Goal: Task Accomplishment & Management: Complete application form

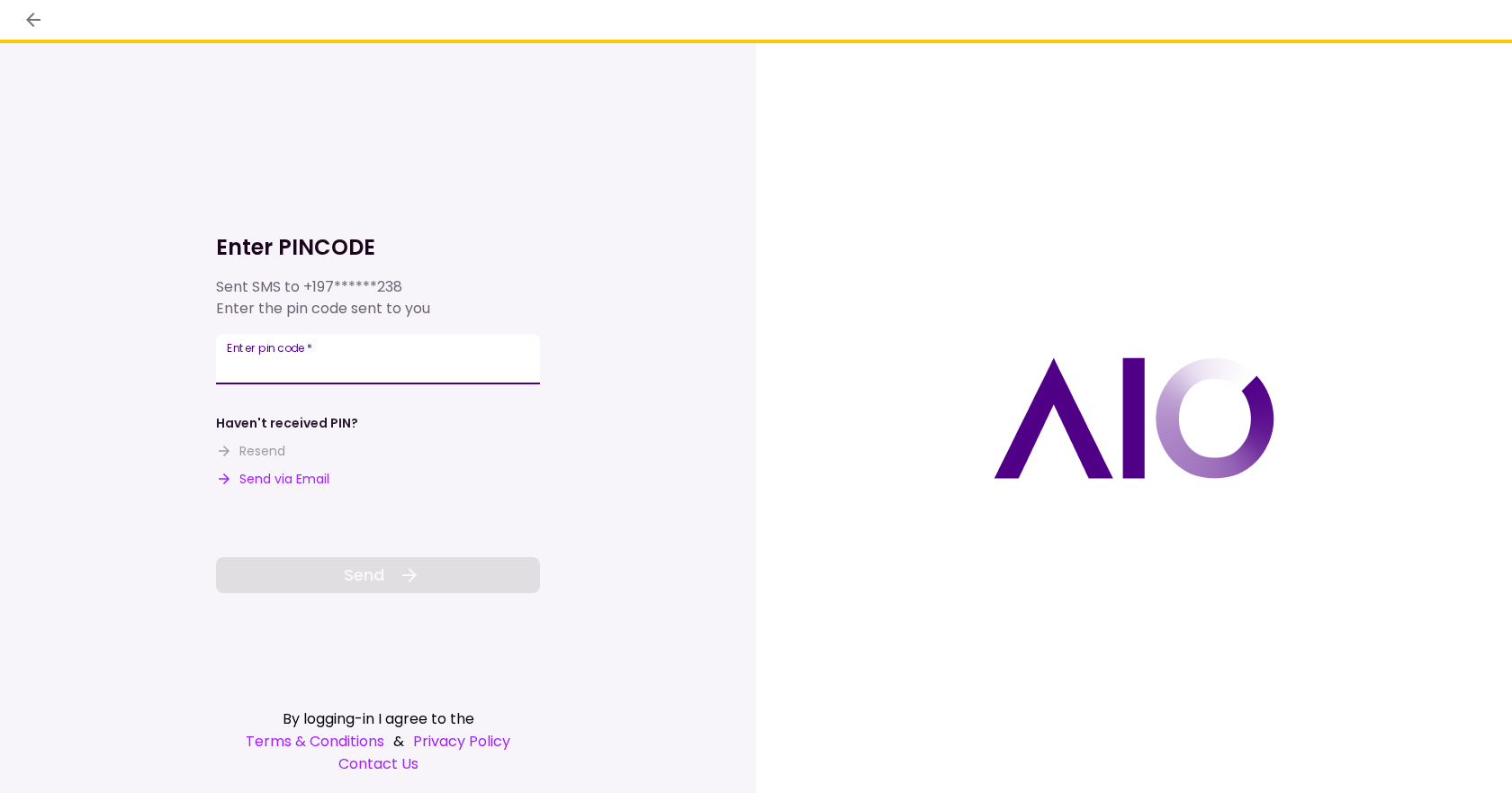
click at [319, 360] on input "Enter pin code   *" at bounding box center [378, 358] width 324 height 50
click at [293, 358] on input "Enter pin code   *" at bounding box center [378, 358] width 324 height 50
type input "******"
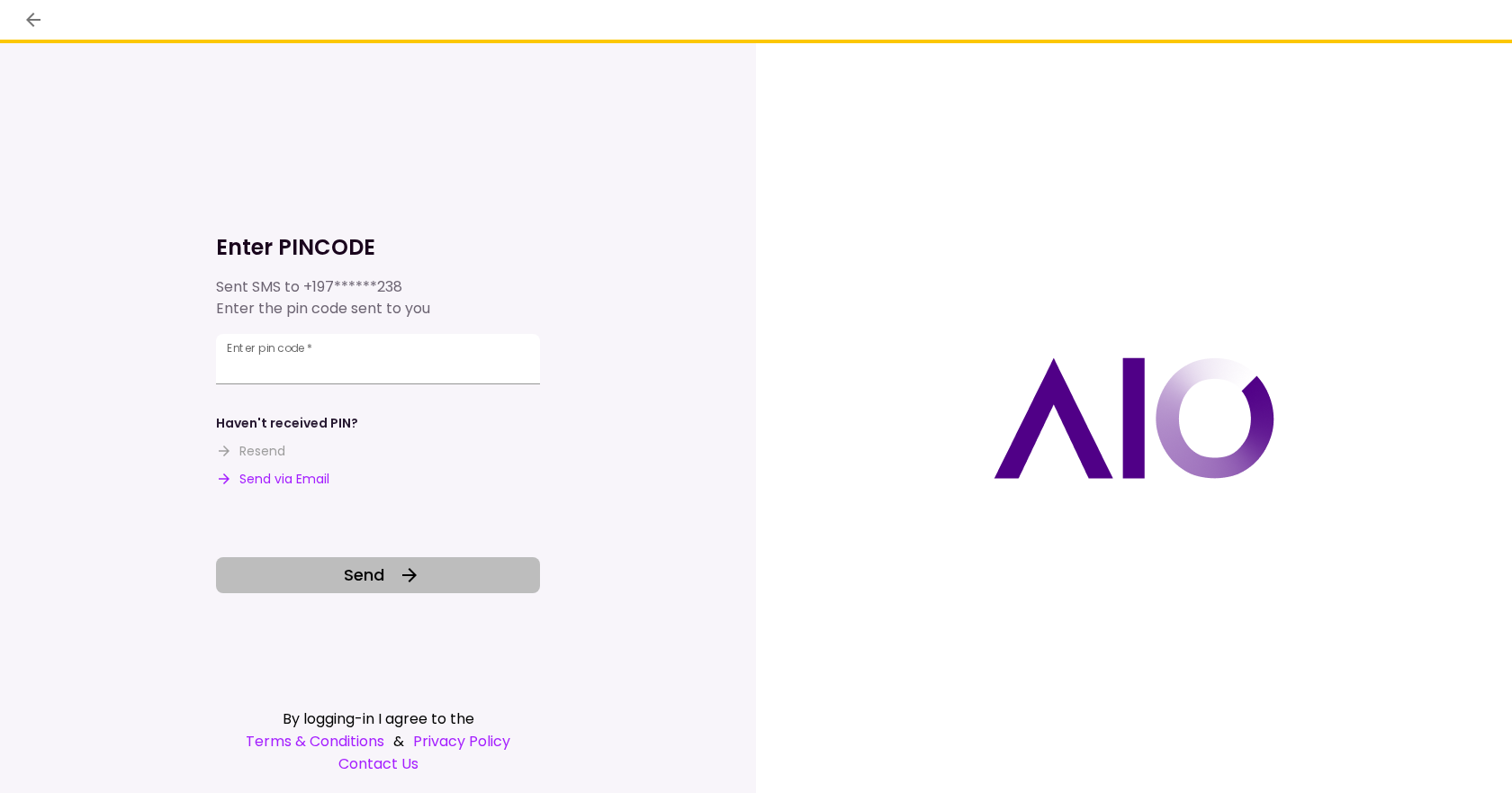
click at [349, 565] on span "Send" at bounding box center [364, 575] width 40 height 25
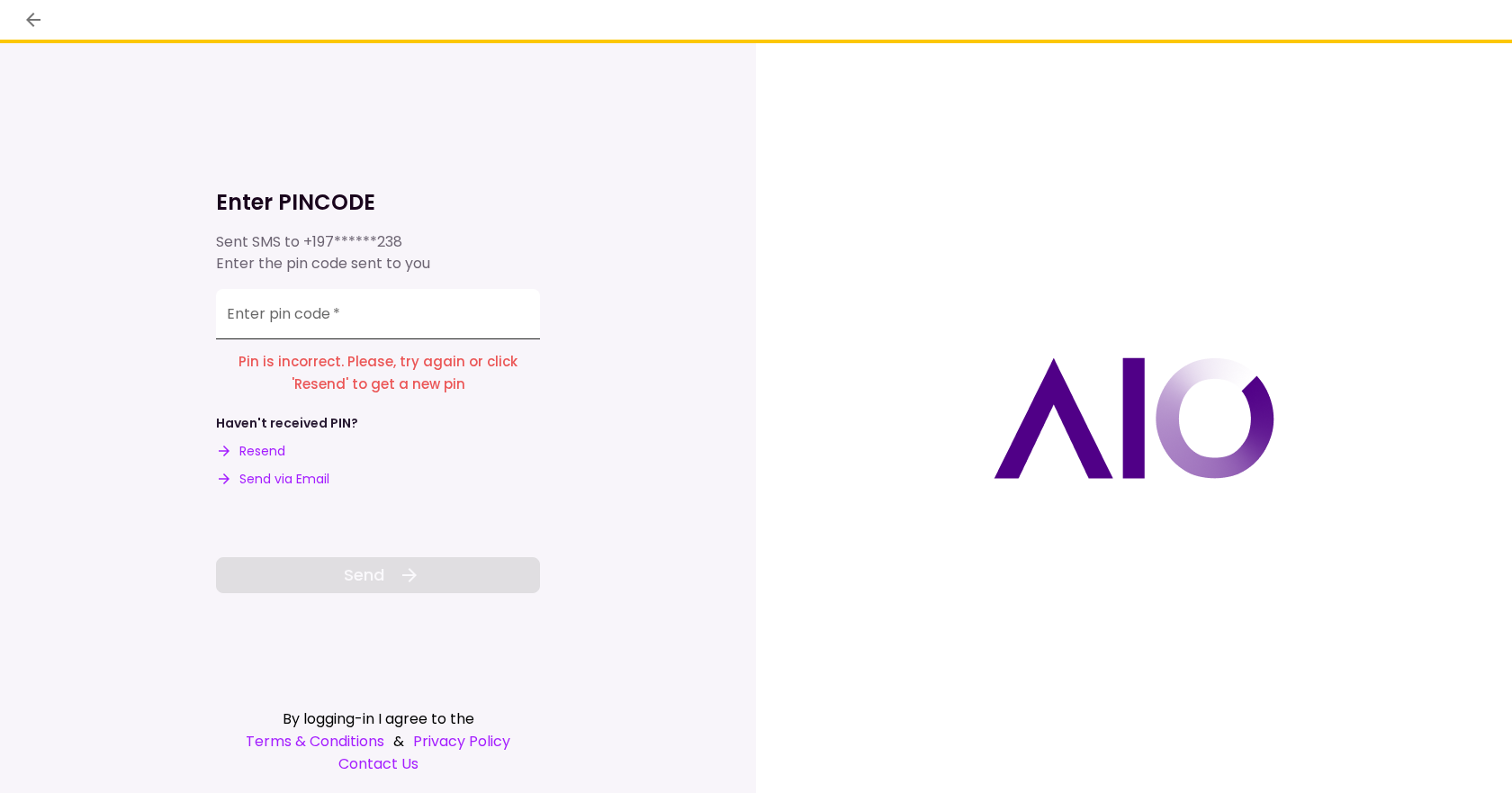
click at [301, 324] on input "Enter pin code   *" at bounding box center [378, 314] width 324 height 50
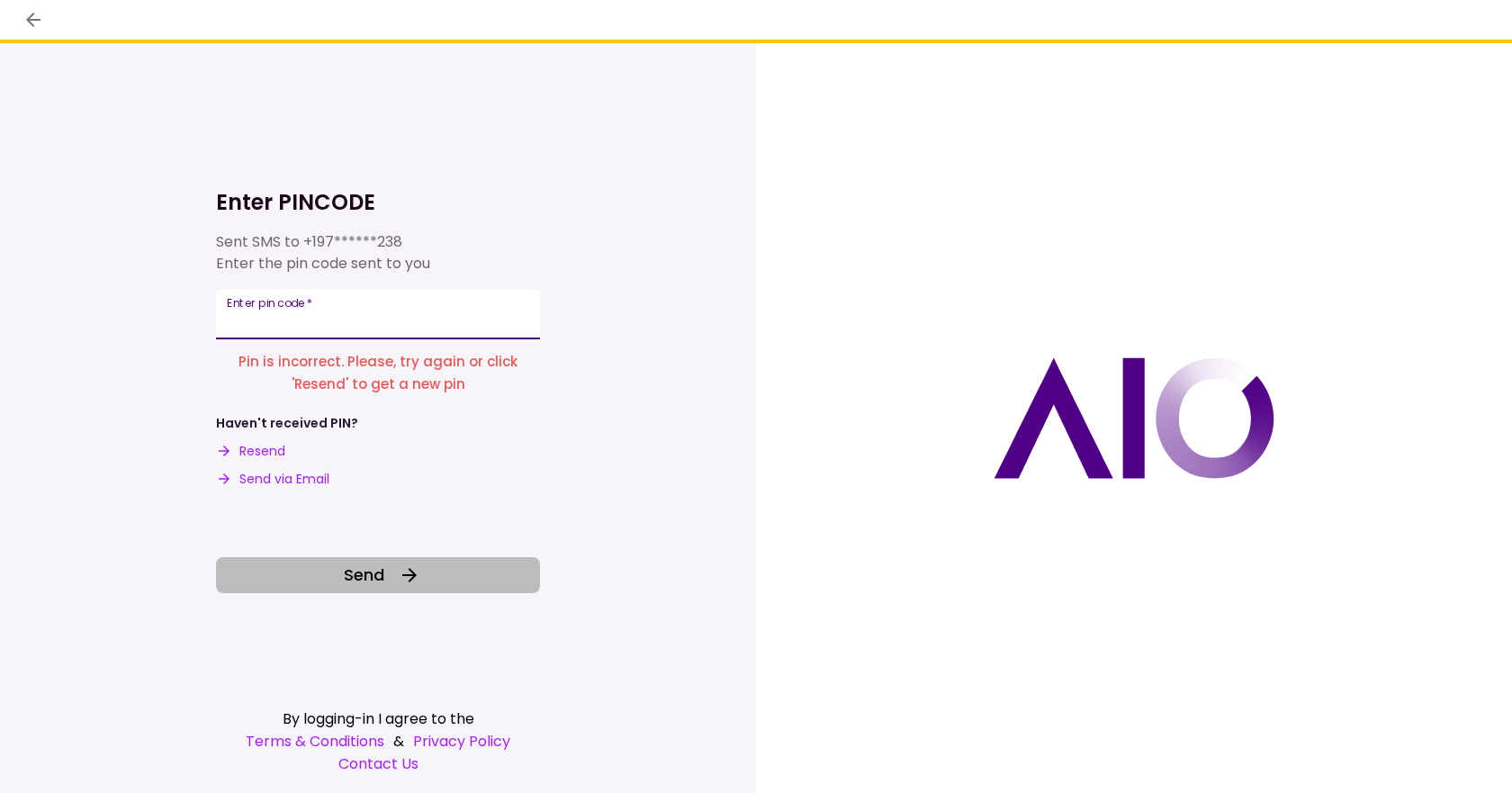
type input "******"
click at [340, 570] on button "Send" at bounding box center [378, 575] width 324 height 36
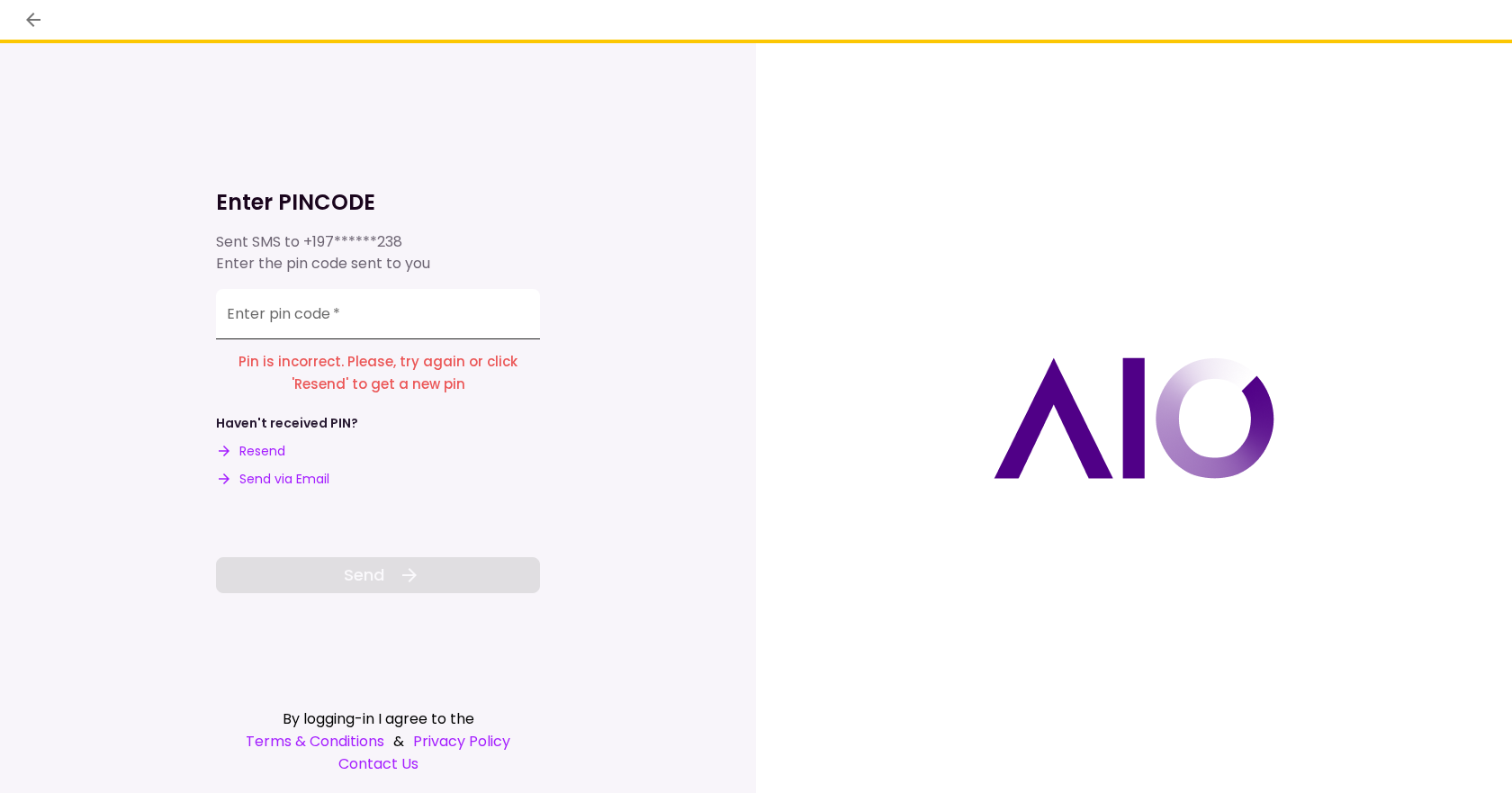
click at [295, 322] on input "Enter pin code   *" at bounding box center [378, 314] width 324 height 50
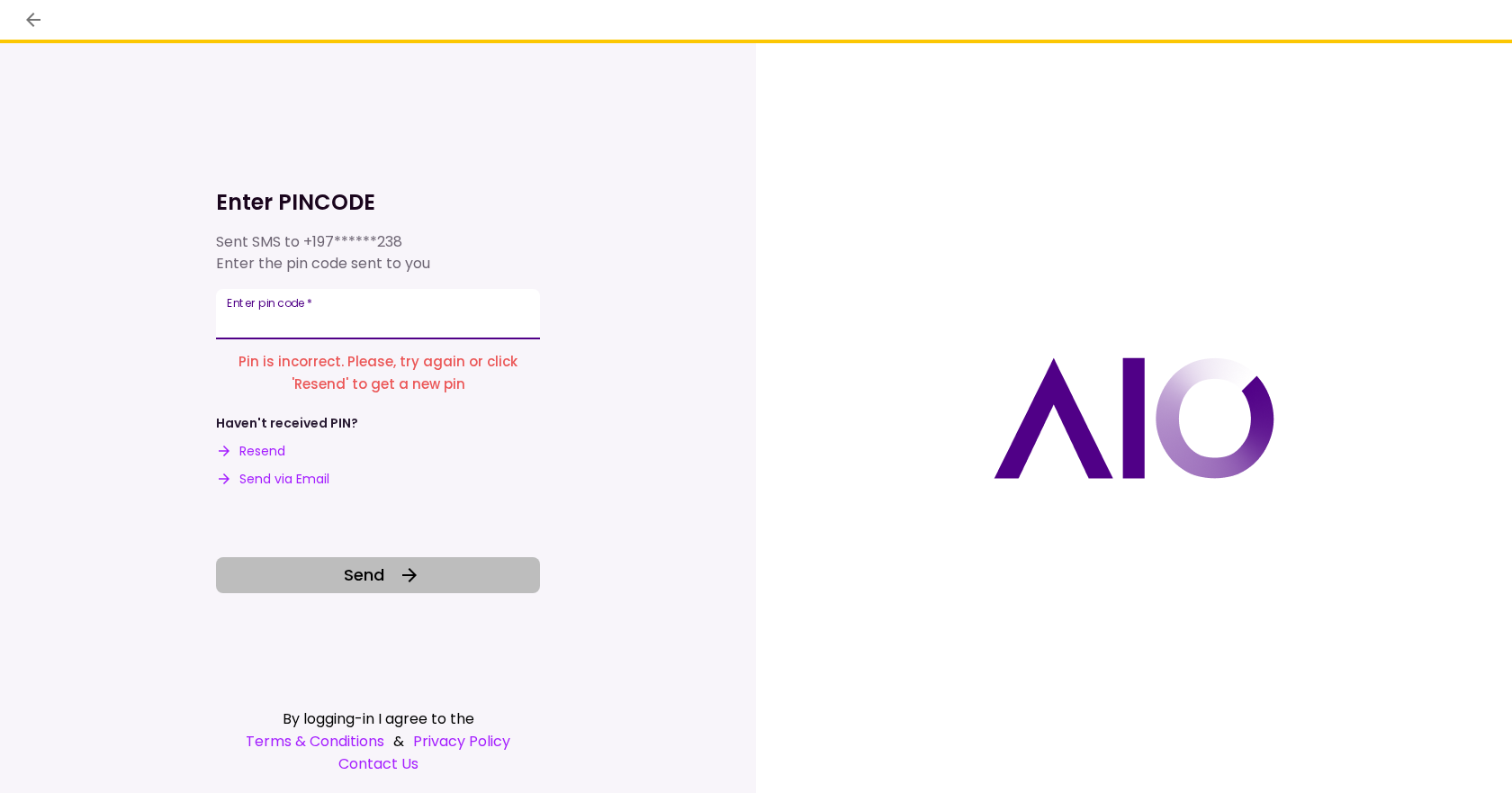
type input "******"
click at [351, 580] on span "Send" at bounding box center [364, 575] width 40 height 25
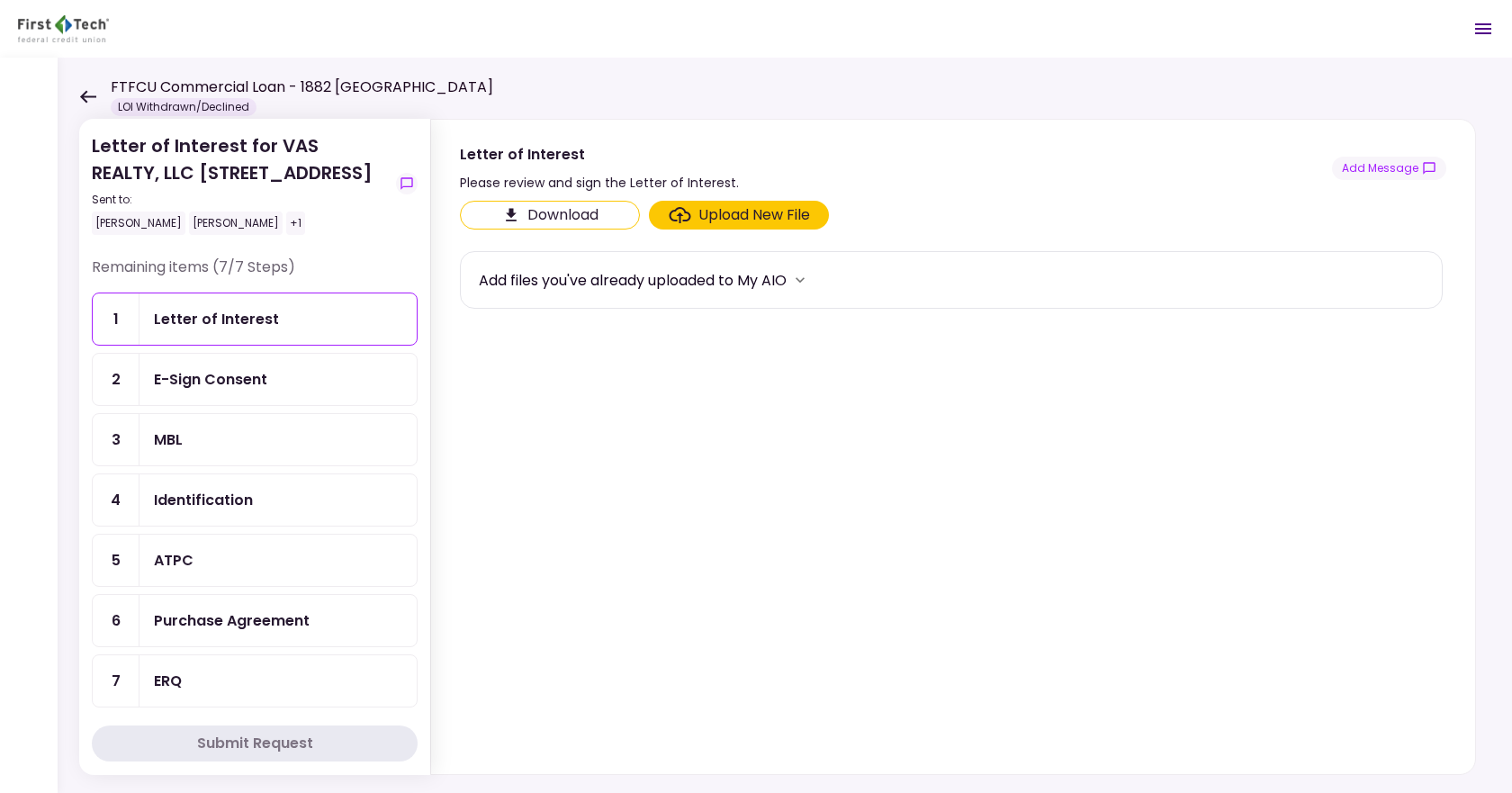
click at [91, 98] on icon at bounding box center [88, 97] width 17 height 14
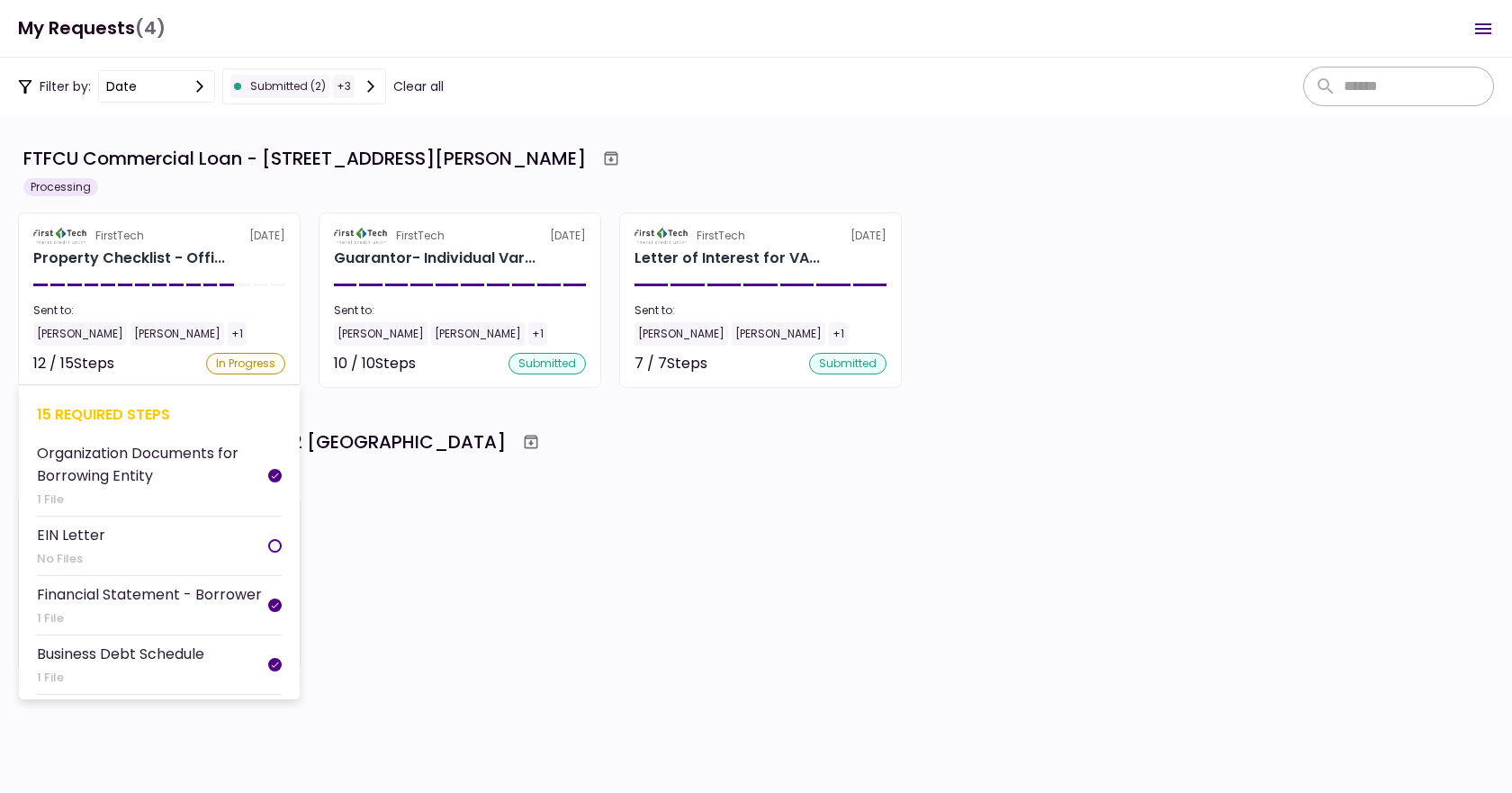
click at [232, 356] on div "In Progress" at bounding box center [246, 364] width 80 height 22
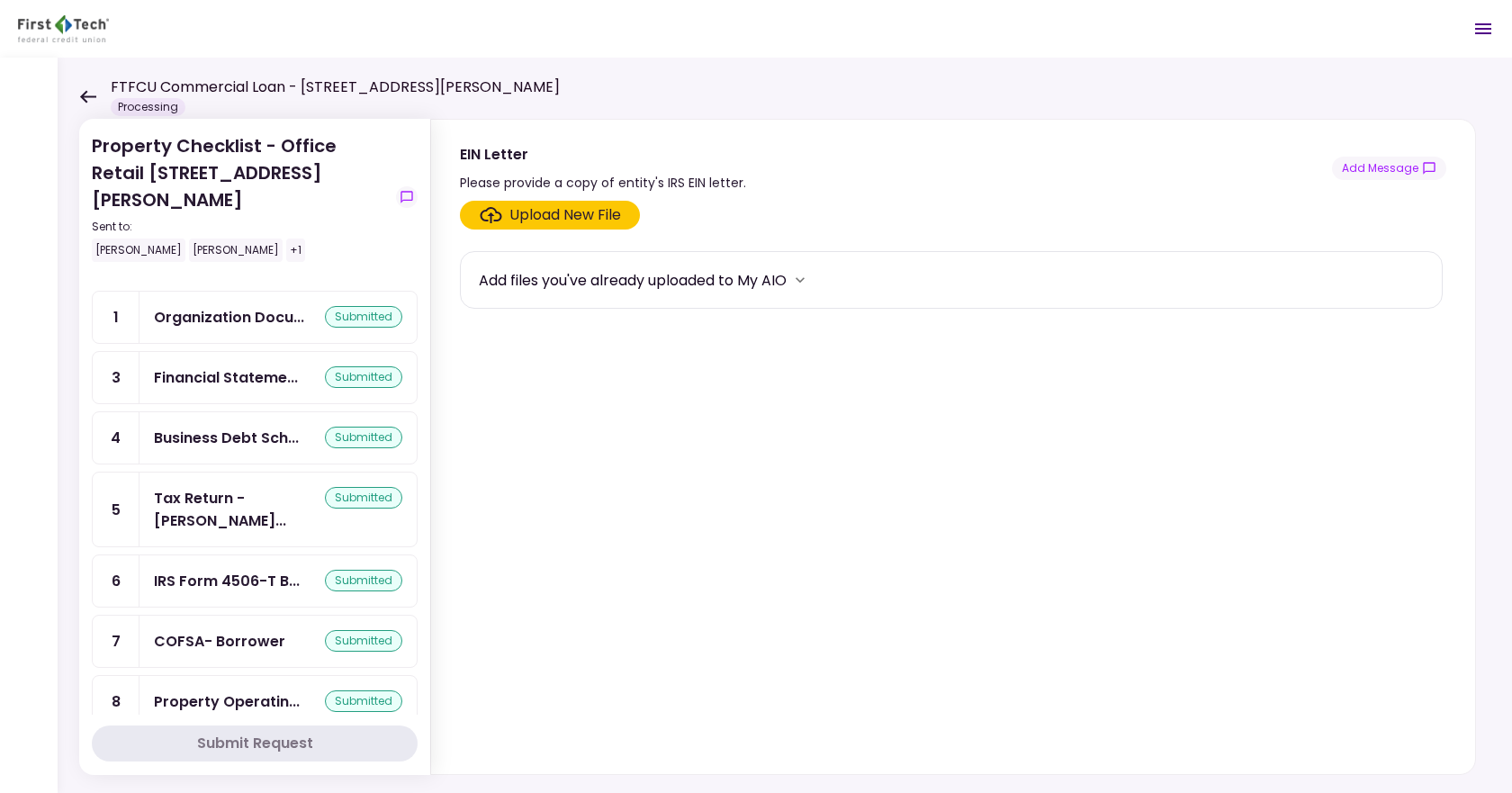
scroll to position [360, 0]
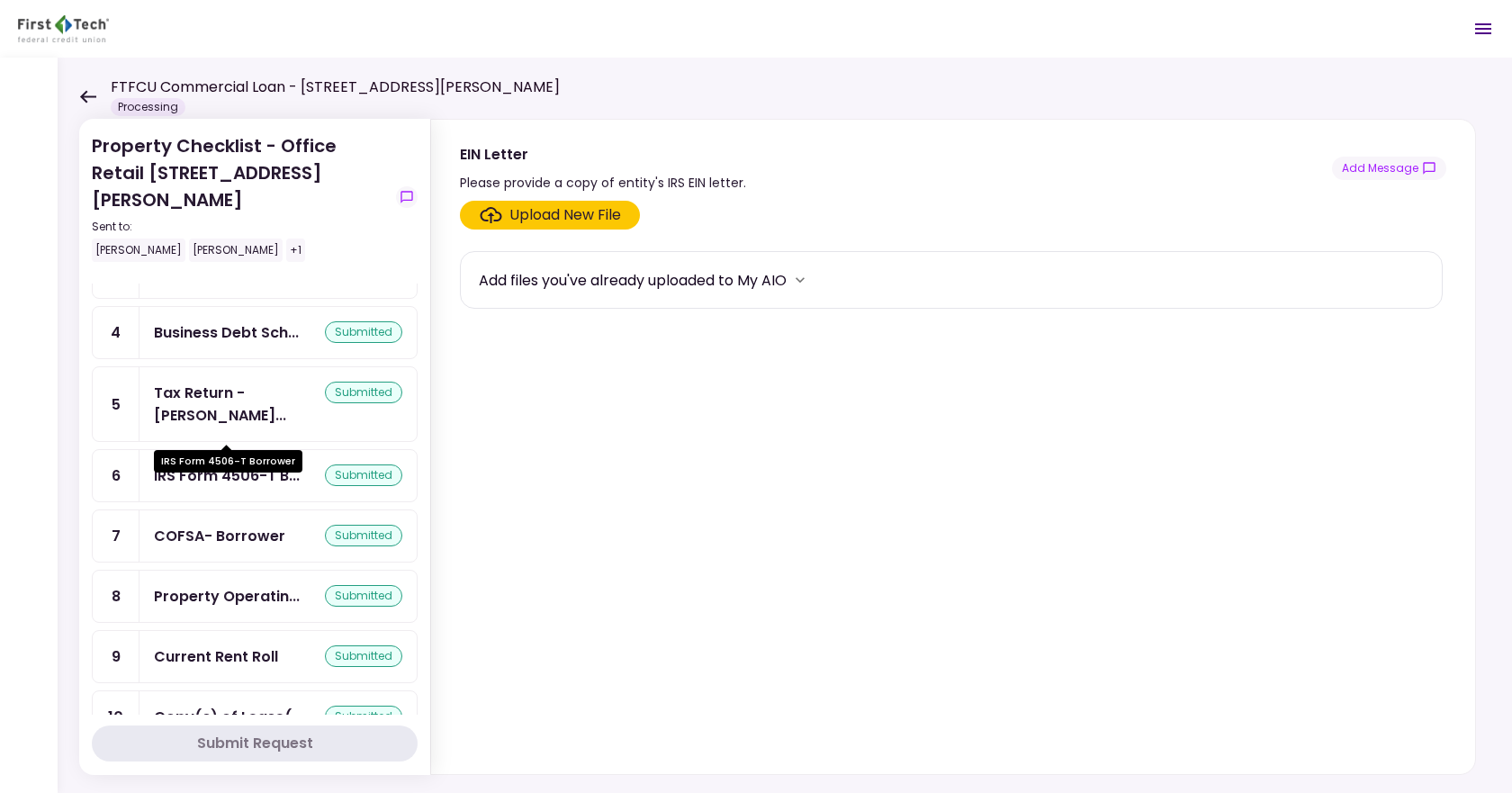
click at [271, 464] on div "IRS Form 4506-T B..." at bounding box center [226, 475] width 146 height 23
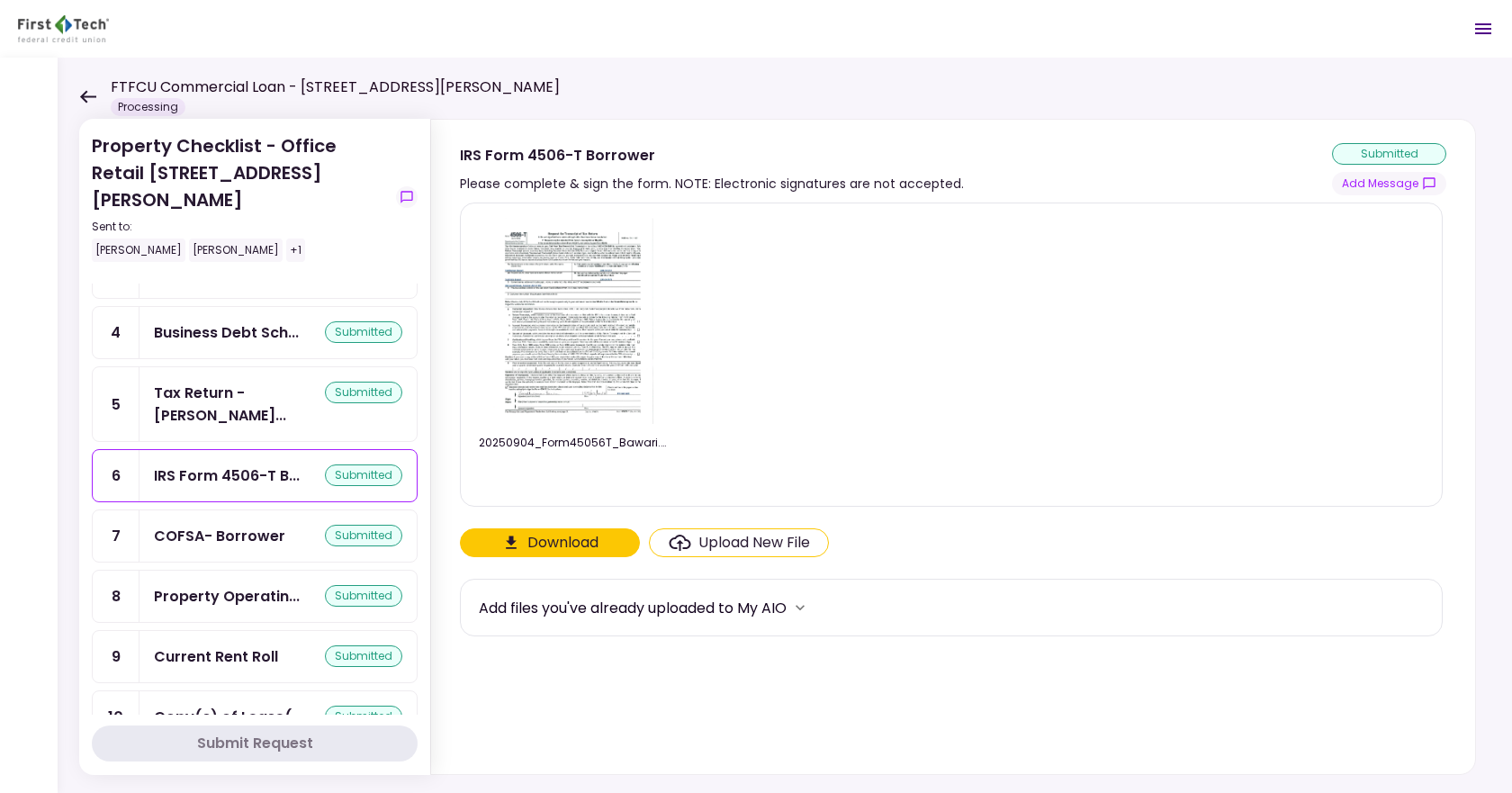
click at [722, 535] on div "Upload New File" at bounding box center [754, 543] width 111 height 22
click at [0, 0] on input "Upload New File" at bounding box center [0, 0] width 0 height 0
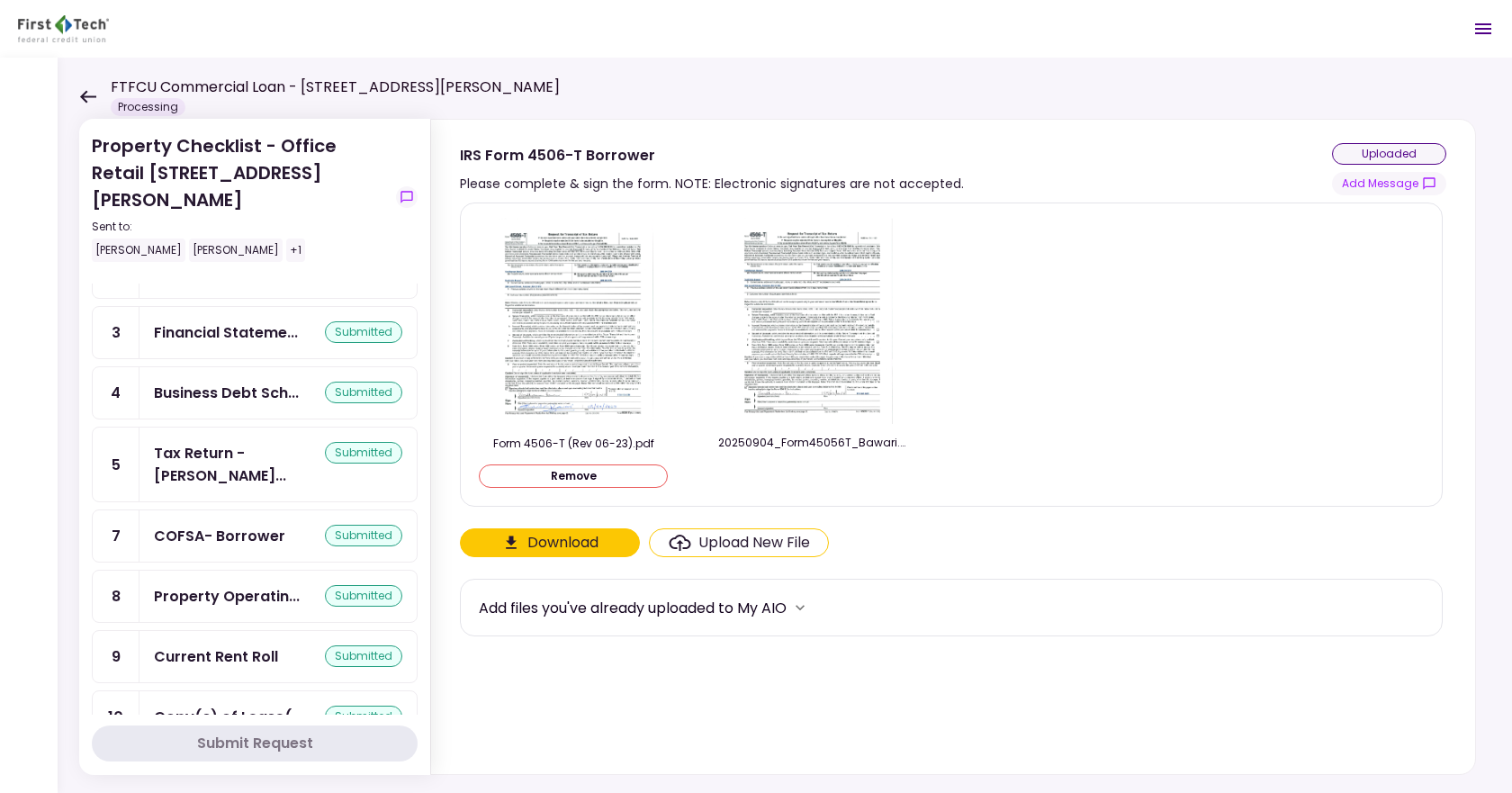
scroll to position [420, 0]
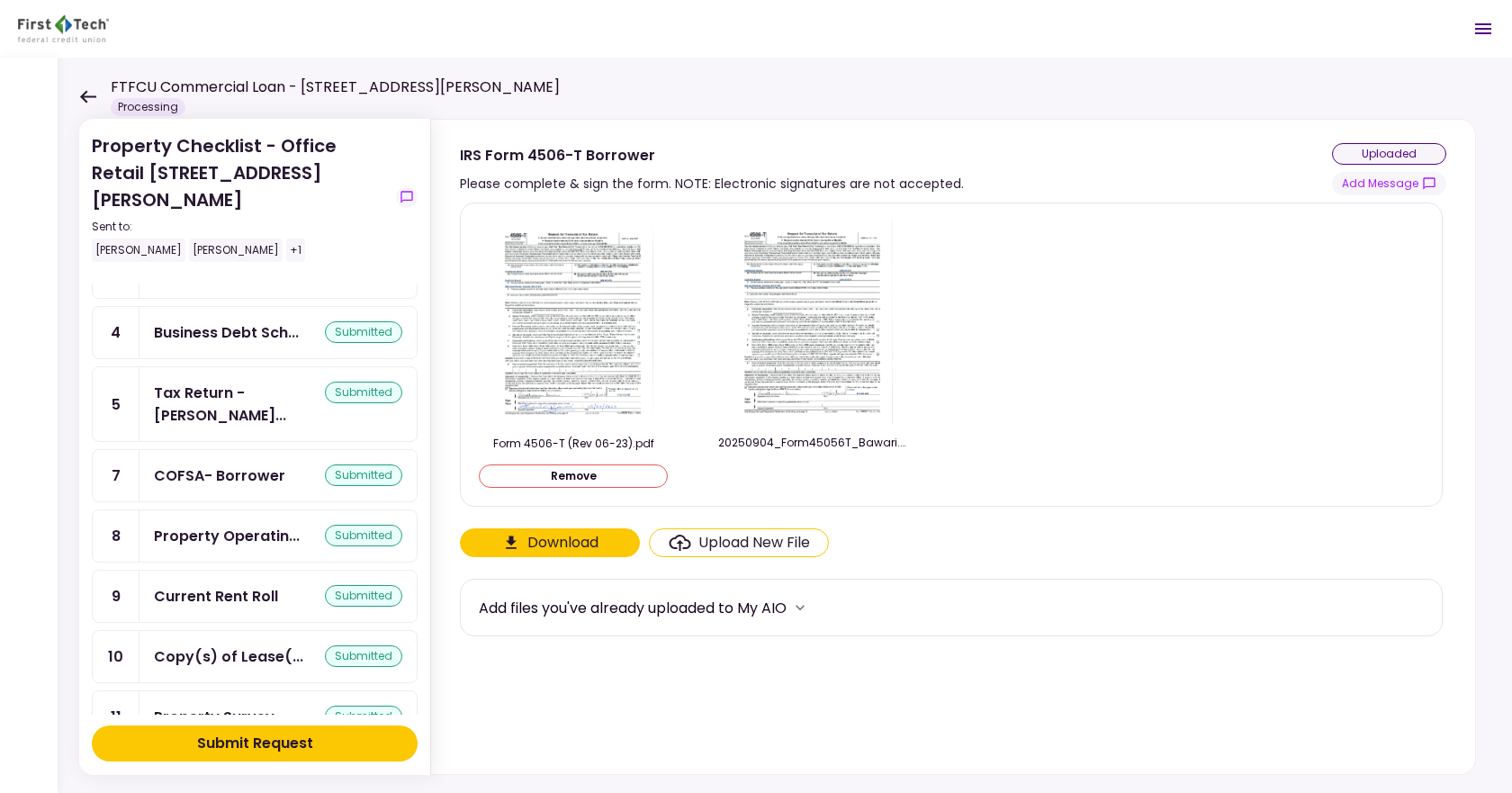
click at [264, 737] on div "Submit Request" at bounding box center [255, 744] width 116 height 22
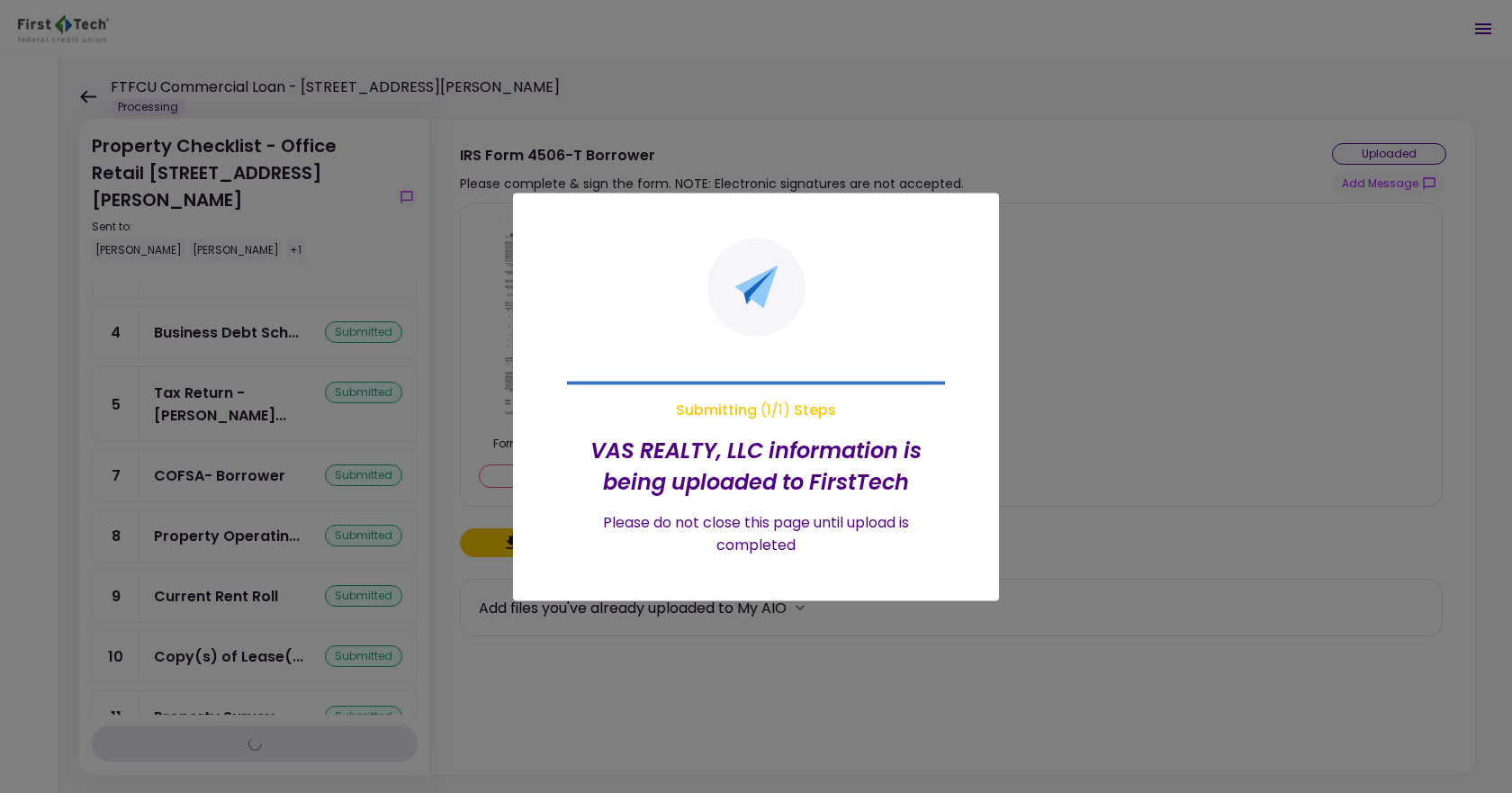
scroll to position [360, 0]
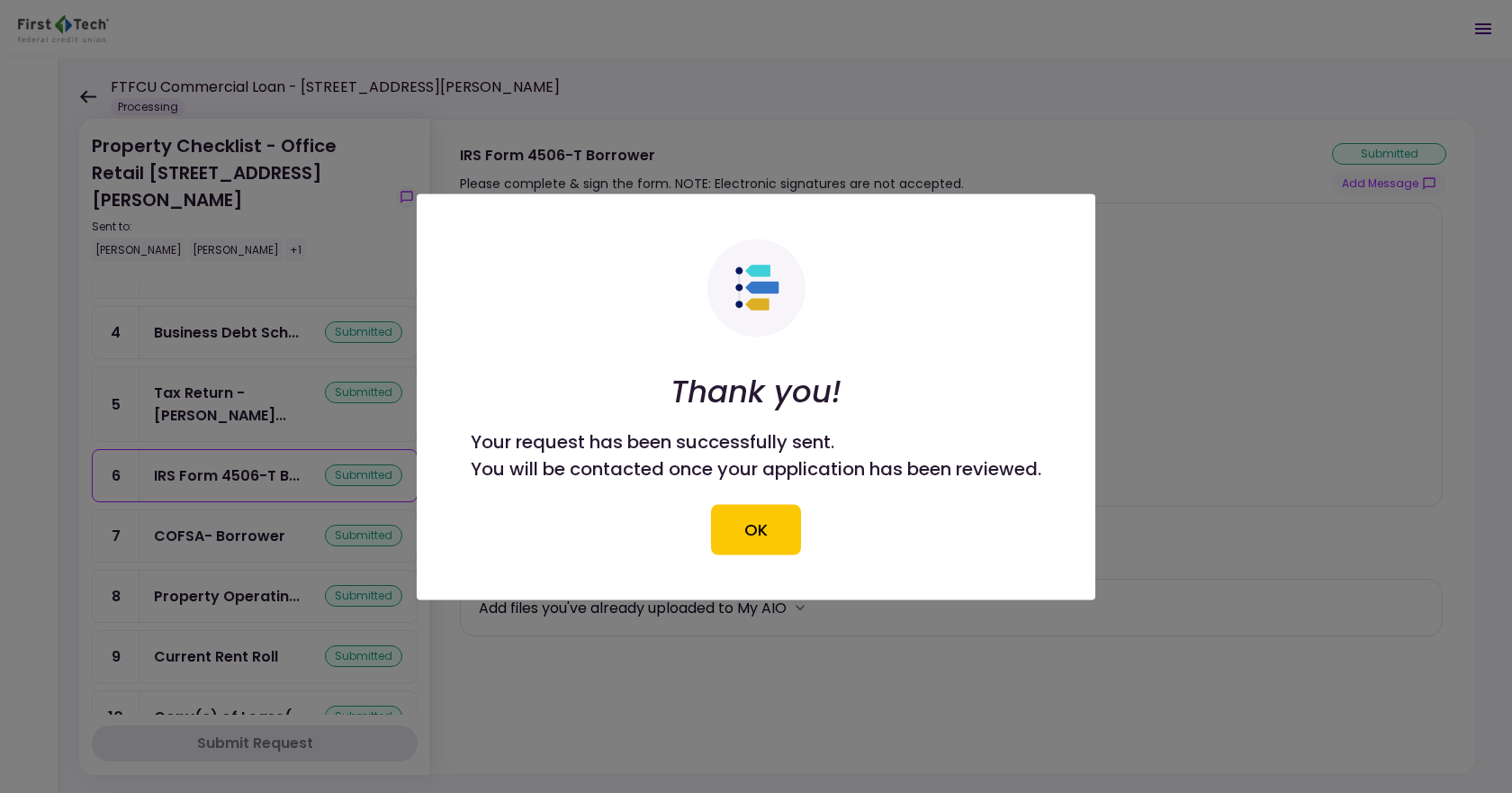
click at [783, 537] on button "OK" at bounding box center [756, 528] width 91 height 50
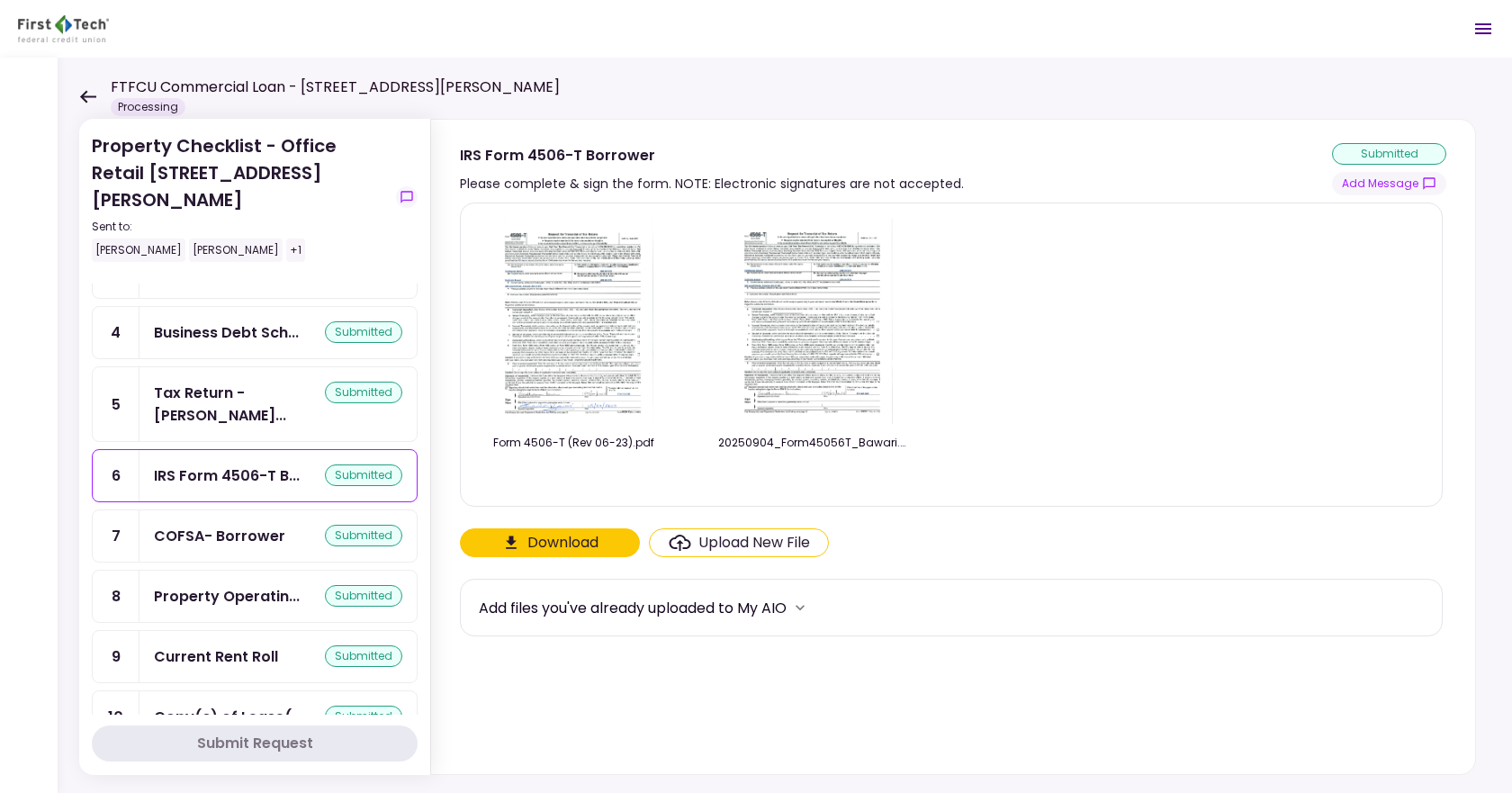
scroll to position [0, 0]
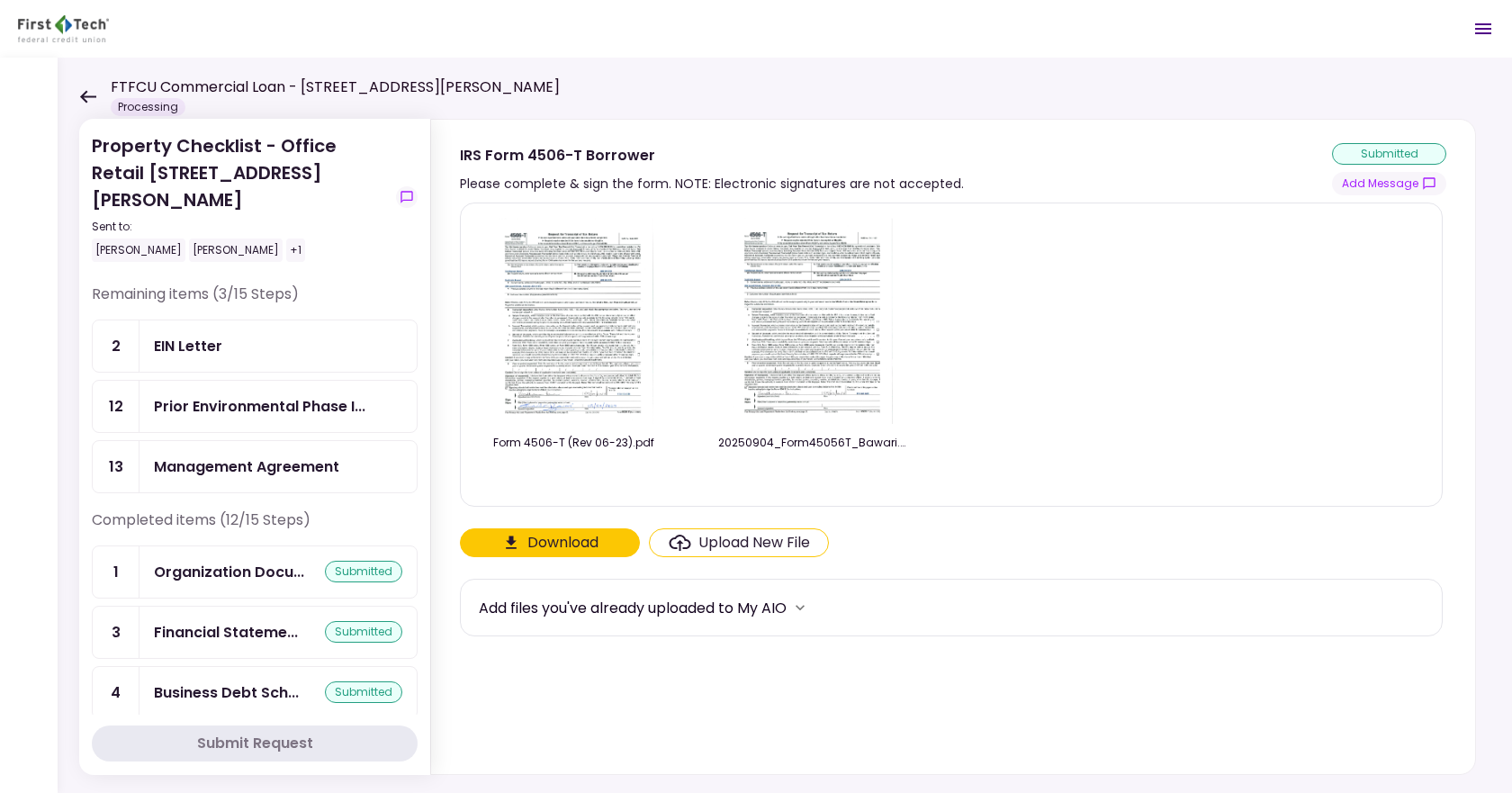
click at [291, 238] on div "+1" at bounding box center [295, 250] width 19 height 24
click at [286, 238] on div "+1" at bounding box center [295, 250] width 19 height 24
click at [408, 190] on icon "show-messages" at bounding box center [406, 197] width 15 height 15
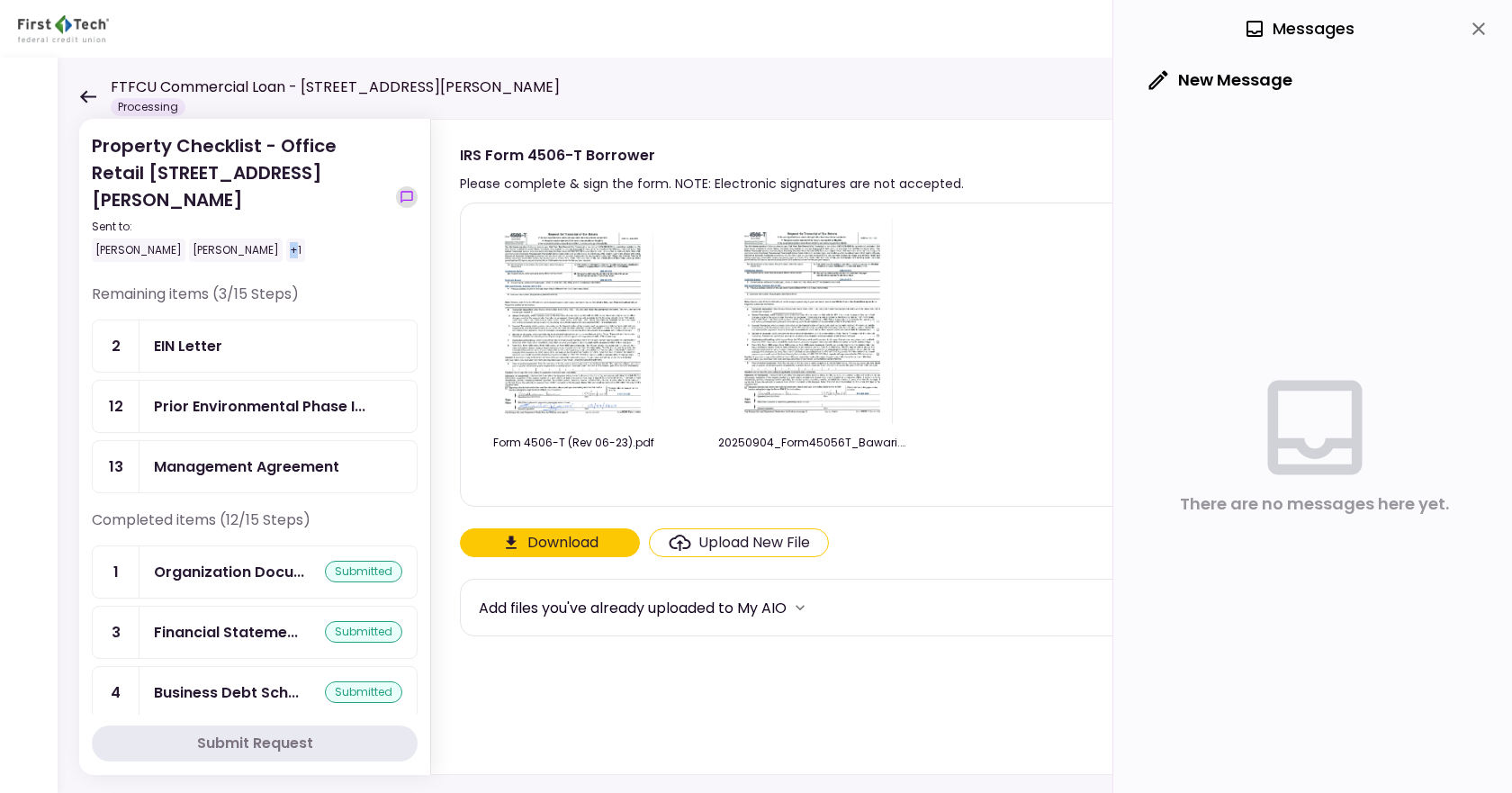
click at [408, 190] on icon "show-messages" at bounding box center [406, 197] width 15 height 15
click at [82, 94] on icon at bounding box center [88, 96] width 16 height 13
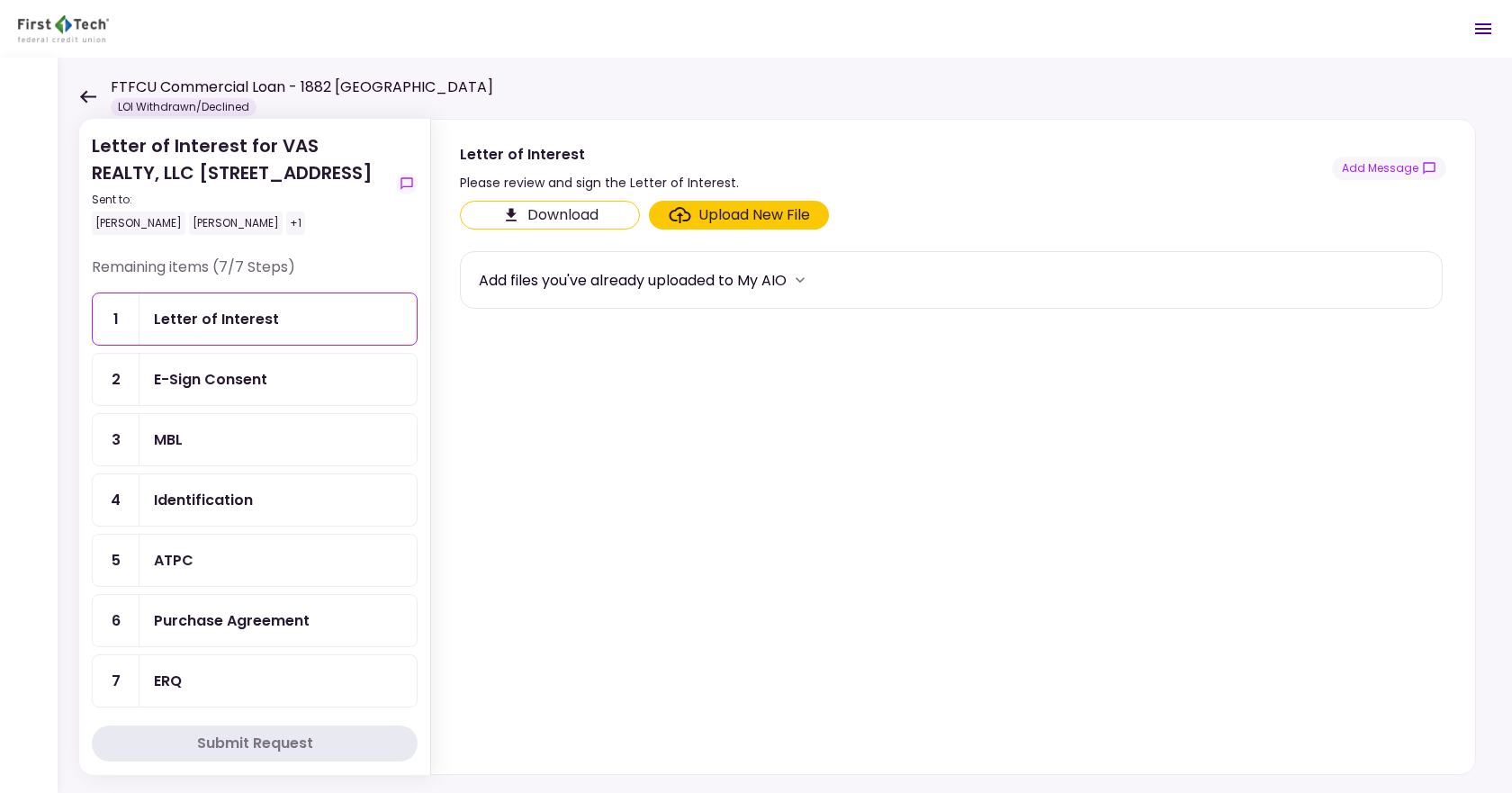
click at [75, 95] on div "Letter of Interest for VAS REALTY, LLC 1882 New Scotland Road Sent to: Matt Ste…" at bounding box center [785, 426] width 1455 height 736
click at [82, 95] on icon at bounding box center [88, 96] width 16 height 13
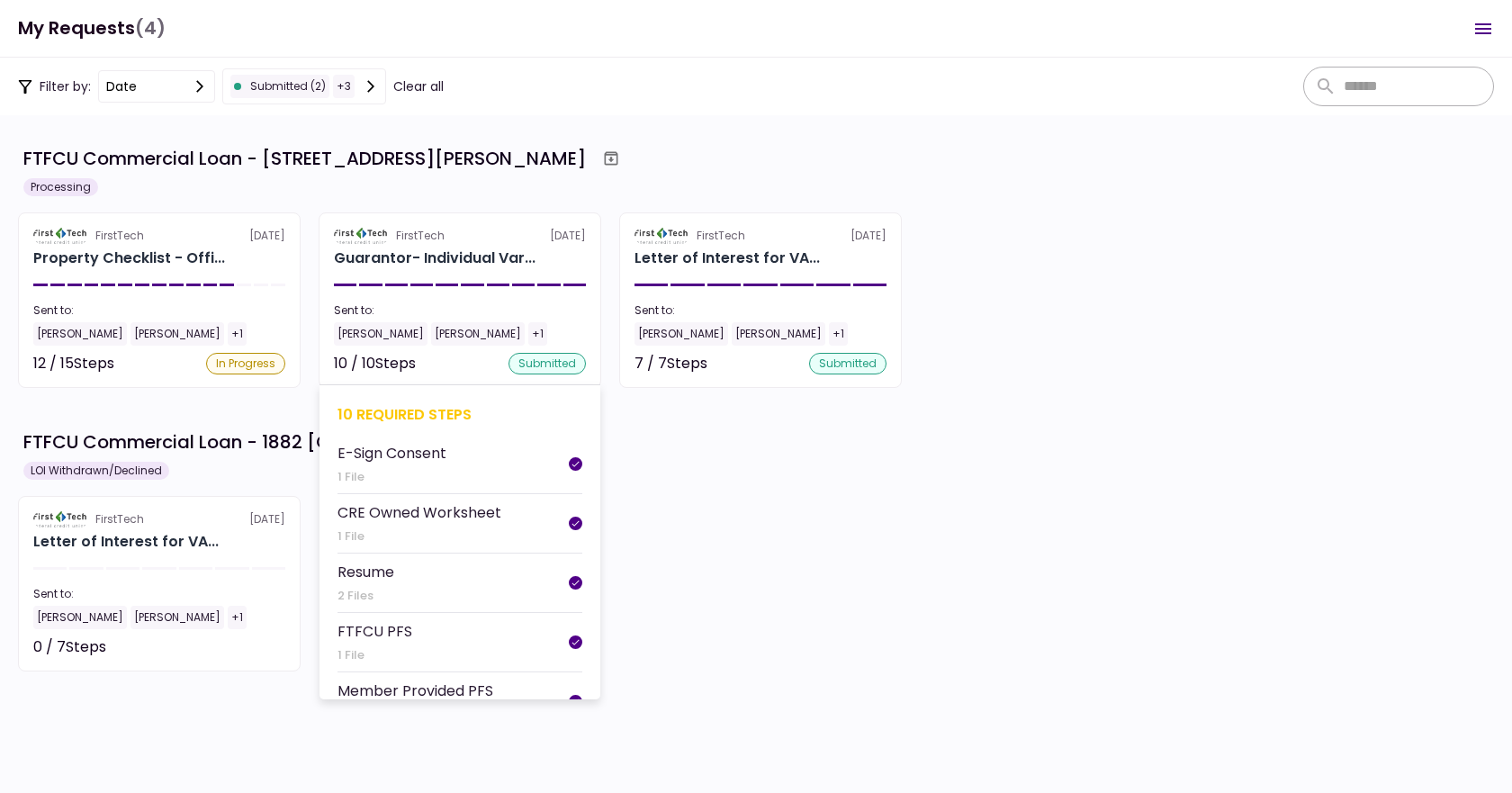
click at [445, 272] on section "FirstTech 4 Sep Guarantor- Individual Var... Sent to: Vardhaman Bawari Matt Ste…" at bounding box center [459, 300] width 282 height 175
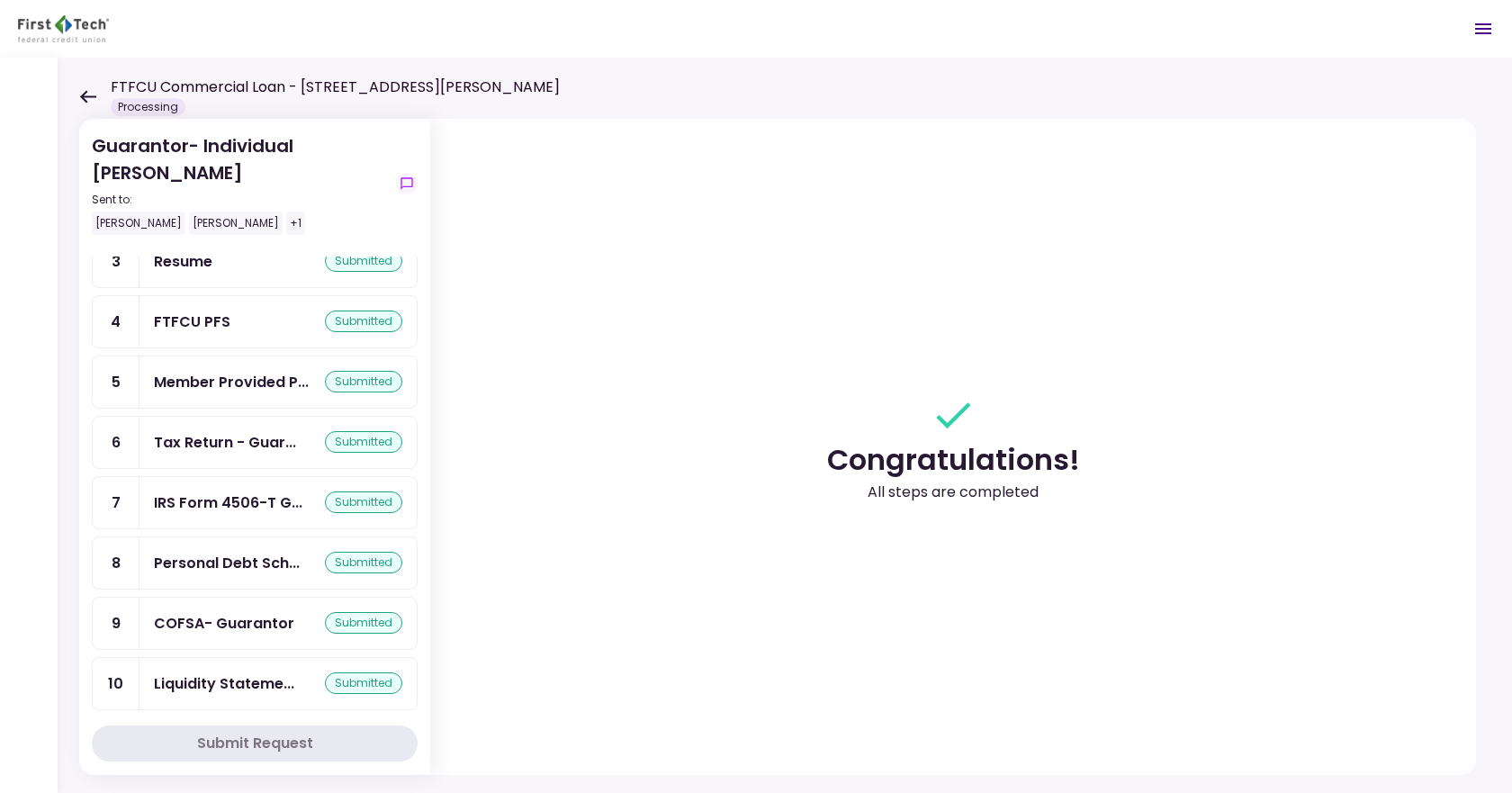
scroll to position [190, 0]
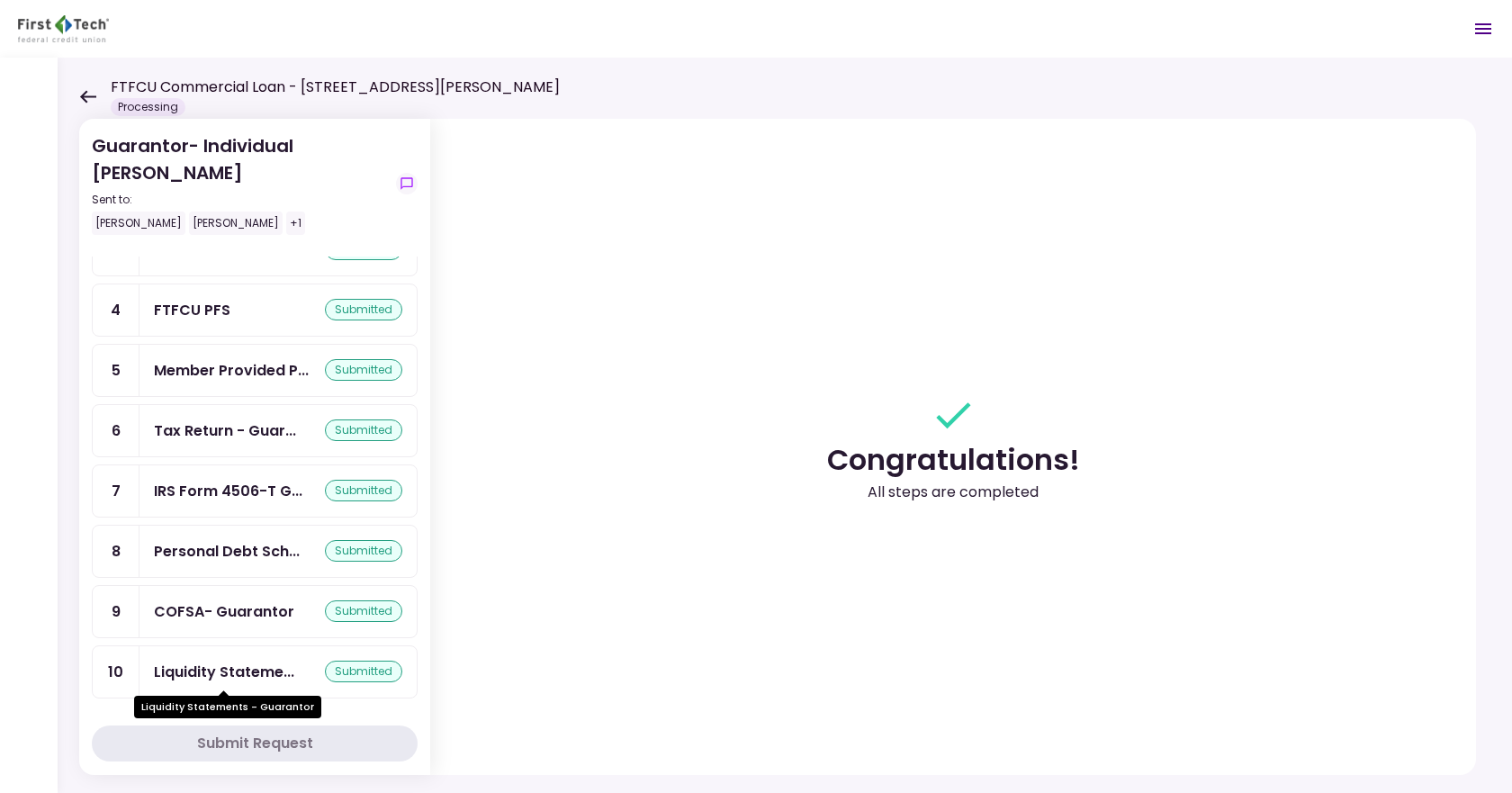
click at [244, 673] on div "Liquidity Stateme..." at bounding box center [223, 672] width 141 height 23
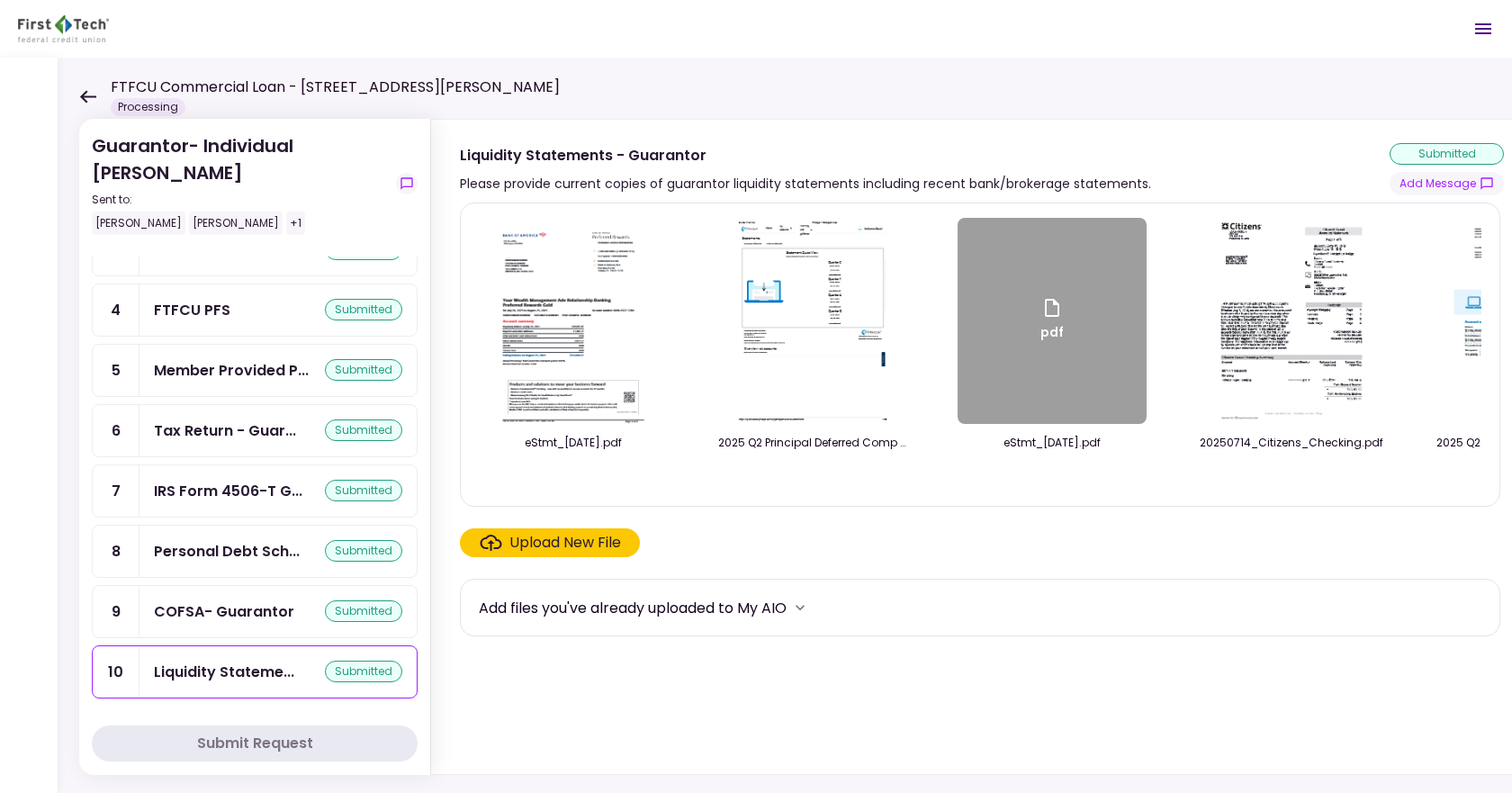
click at [558, 548] on div "Upload New File" at bounding box center [565, 543] width 111 height 22
click at [0, 0] on input "Upload New File" at bounding box center [0, 0] width 0 height 0
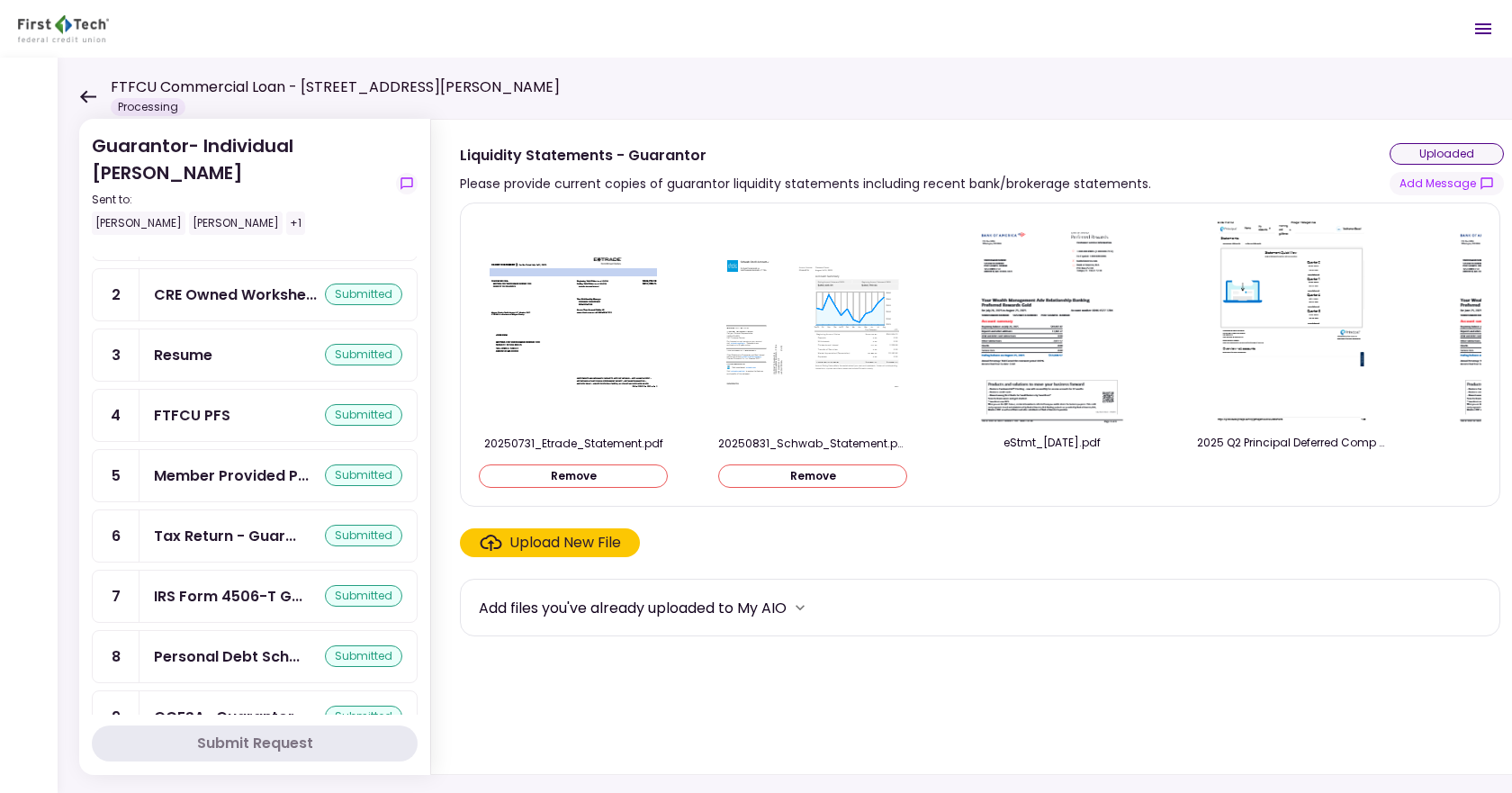
scroll to position [235, 0]
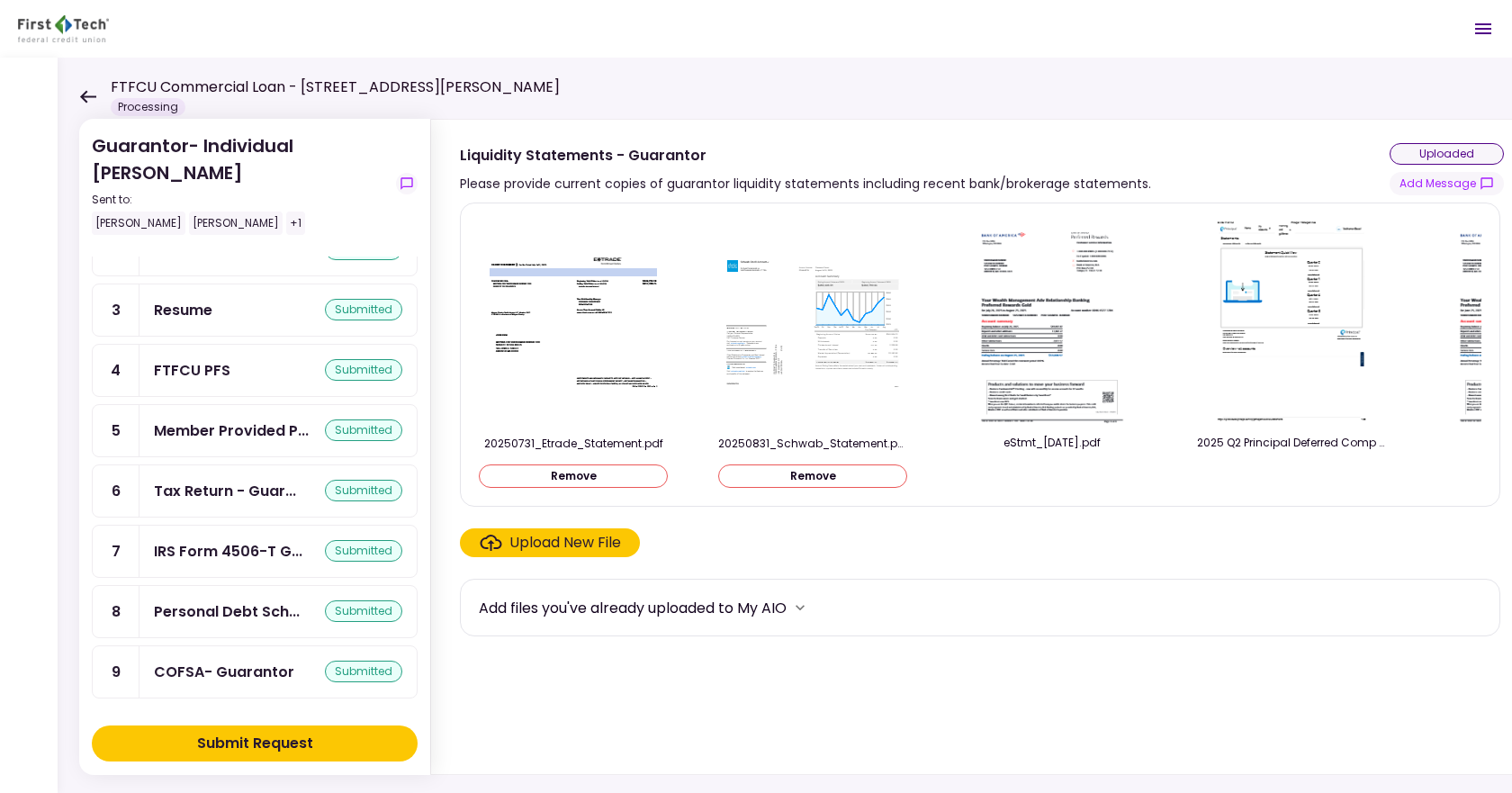
click at [257, 748] on div "Submit Request" at bounding box center [255, 744] width 116 height 22
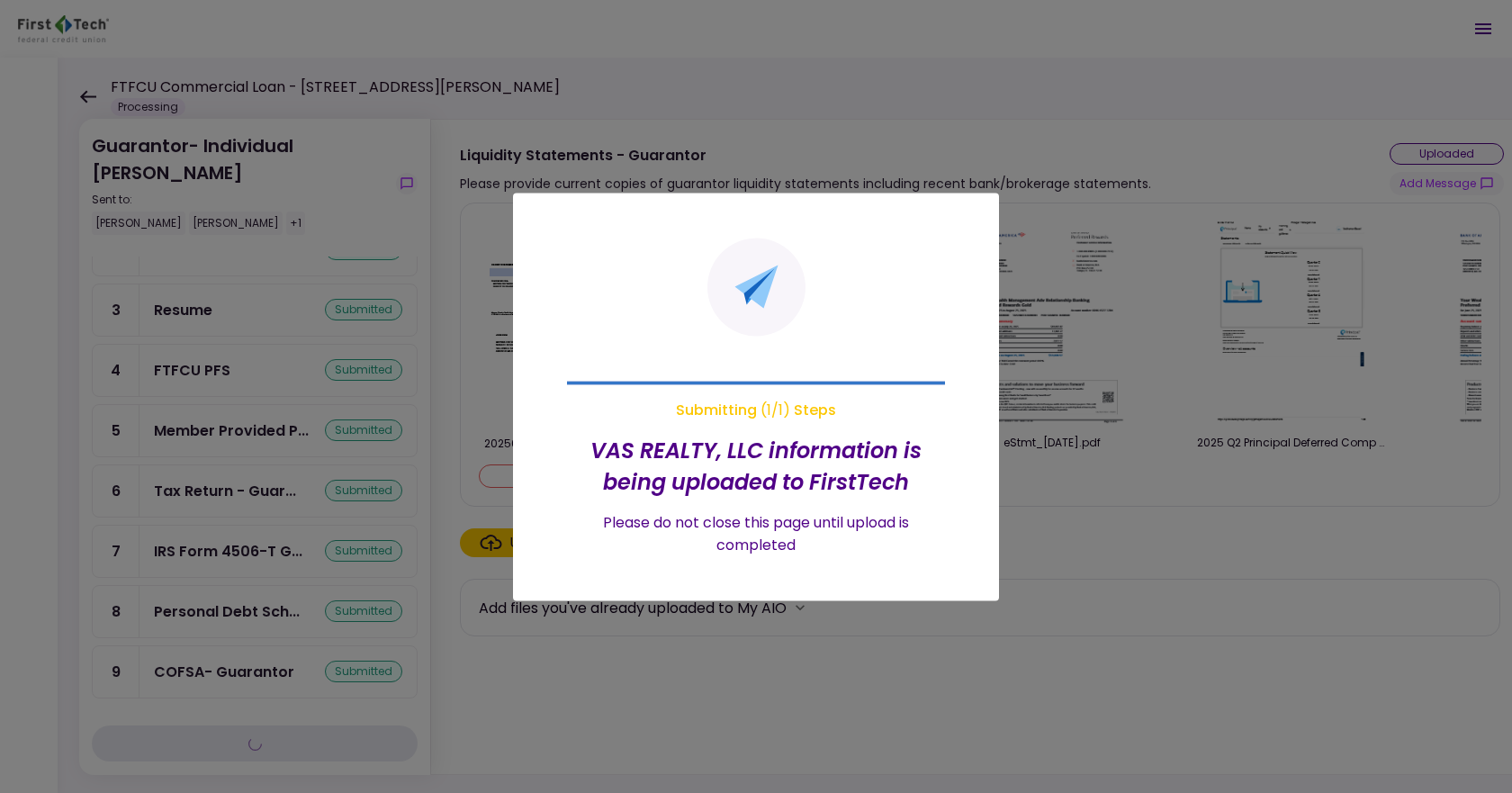
scroll to position [190, 0]
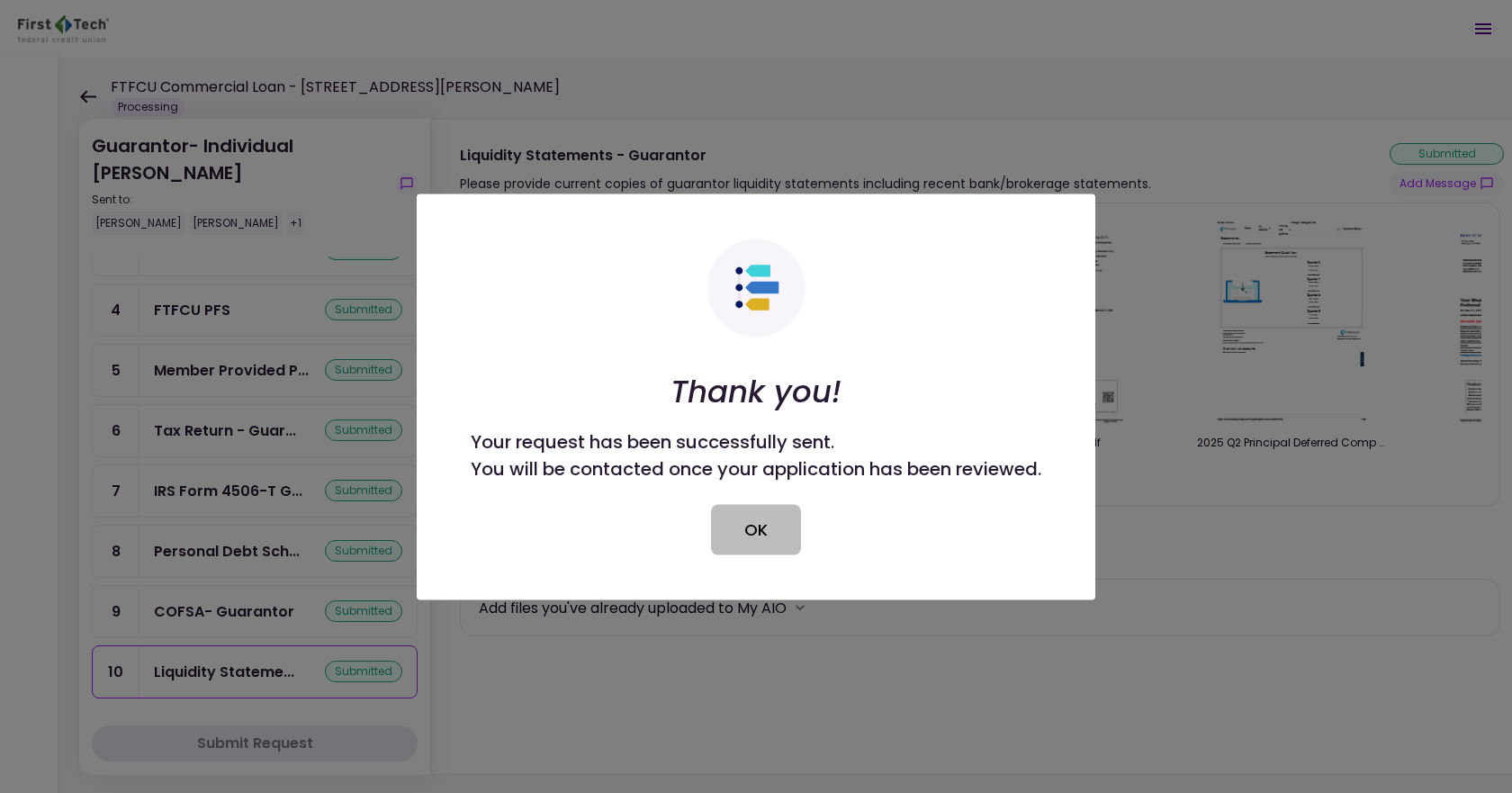
click at [763, 524] on button "OK" at bounding box center [756, 528] width 91 height 50
